Goal: Check status

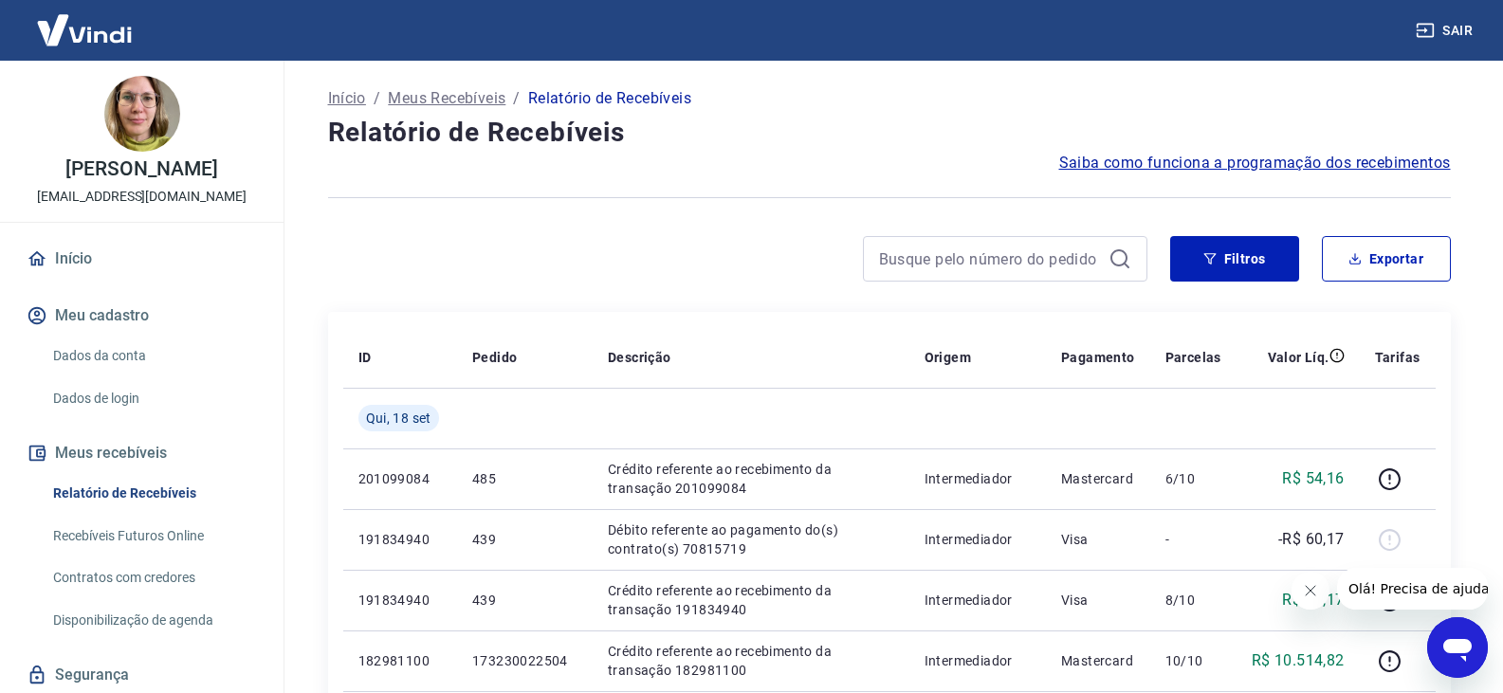
click at [1315, 593] on icon "Fechar mensagem da empresa" at bounding box center [1309, 590] width 15 height 15
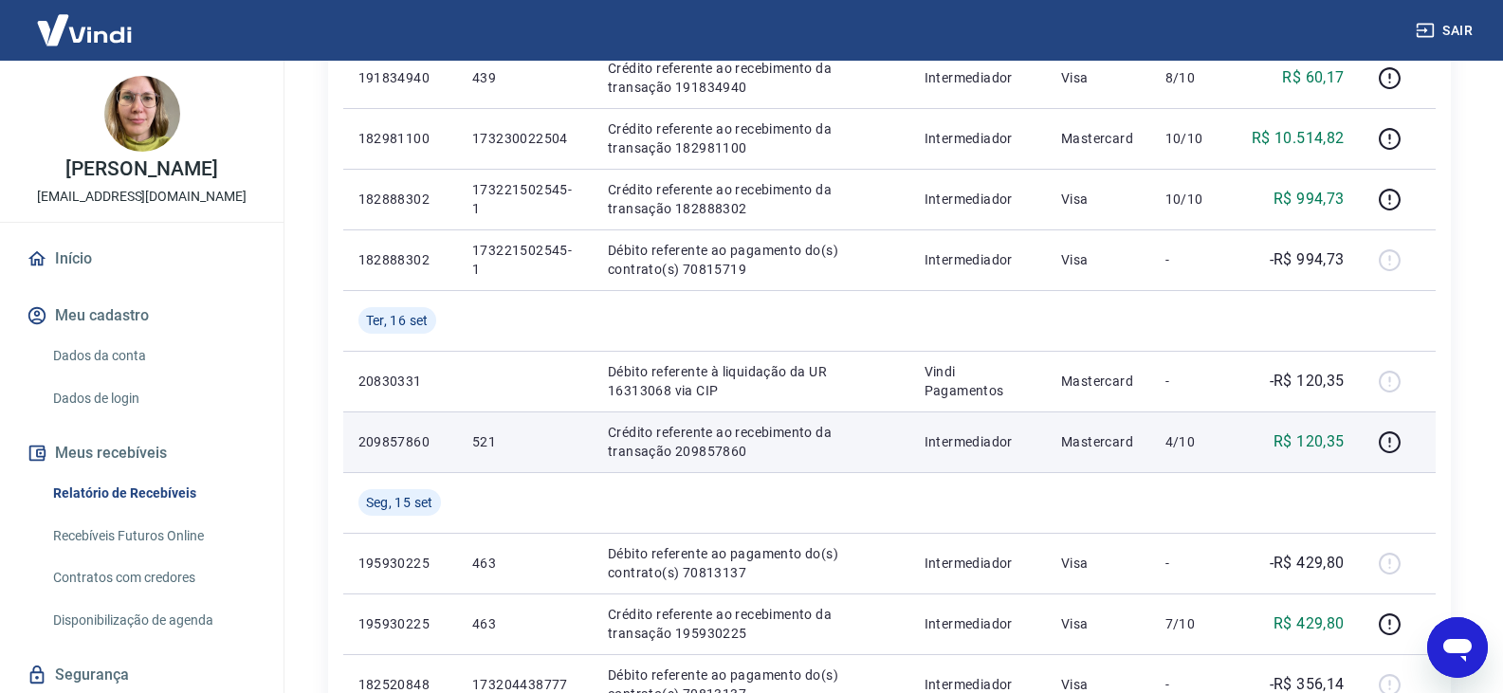
scroll to position [569, 0]
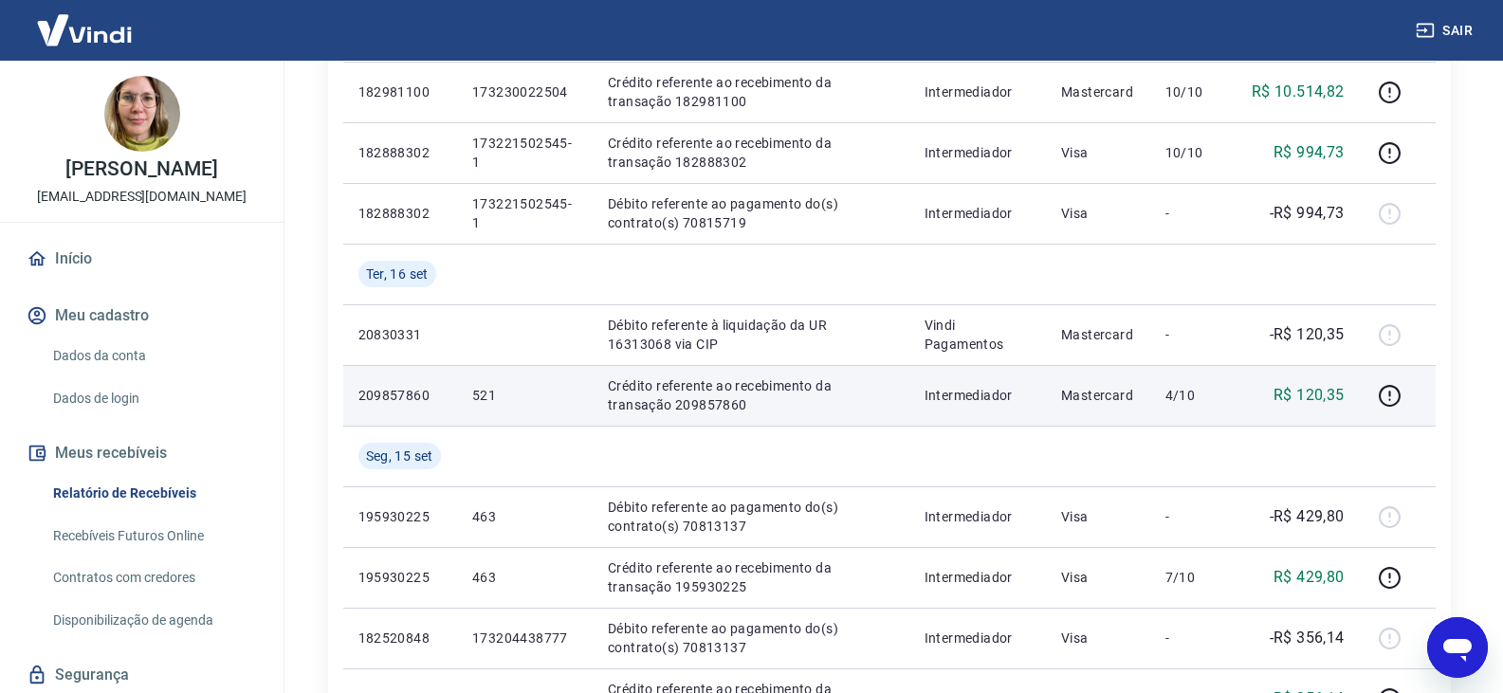
click at [653, 412] on p "Crédito referente ao recebimento da transação 209857860" at bounding box center [751, 396] width 286 height 38
copy p "209857860"
